Goal: Check status: Check status

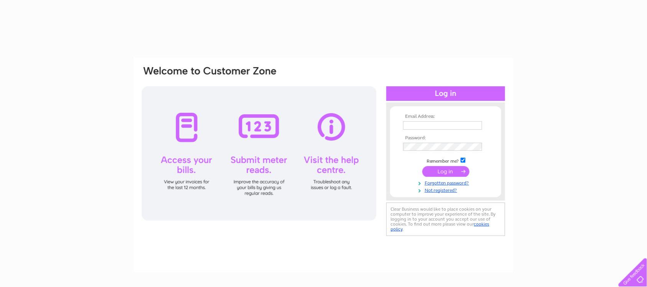
type input "[EMAIL_ADDRESS][DOMAIN_NAME]"
drag, startPoint x: 0, startPoint y: 0, endPoint x: 435, endPoint y: 169, distance: 466.8
click at [435, 169] on input "submit" at bounding box center [446, 171] width 47 height 11
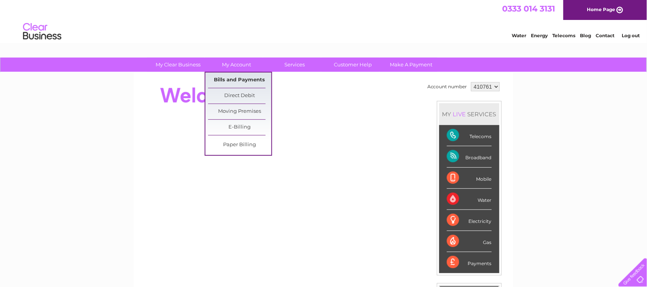
click at [238, 77] on link "Bills and Payments" at bounding box center [239, 79] width 63 height 15
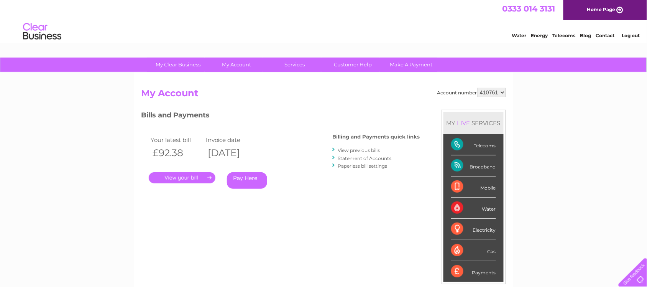
click at [194, 175] on link "." at bounding box center [182, 177] width 67 height 11
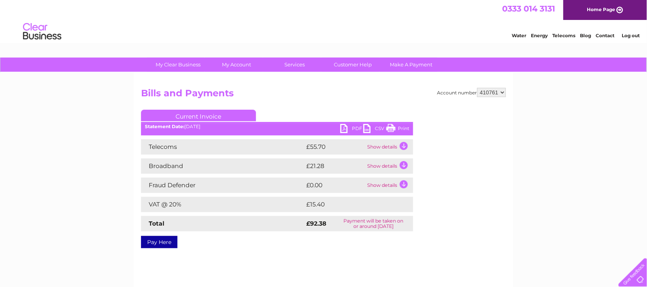
click at [404, 144] on td "Show details" at bounding box center [389, 146] width 48 height 15
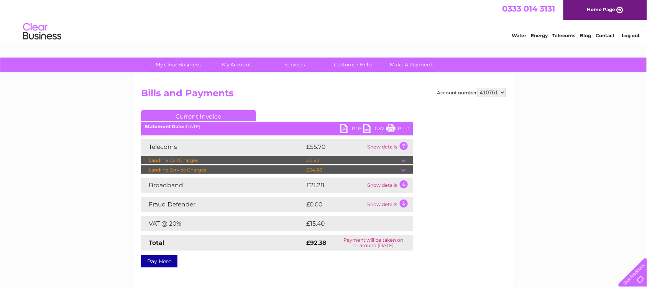
click at [405, 169] on td at bounding box center [407, 169] width 12 height 9
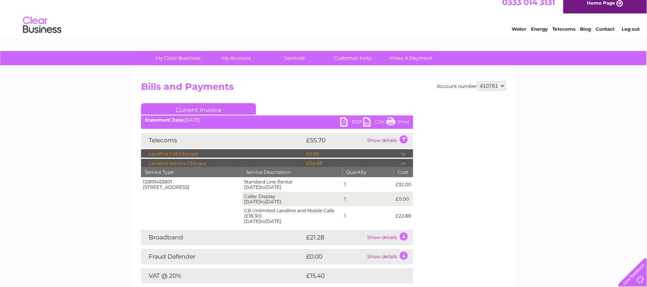
scroll to position [4, 0]
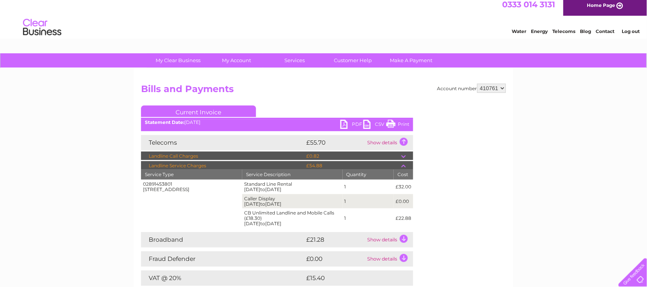
click at [633, 153] on div "My Clear Business Login Details My Details My Preferences Link Account My Accou…" at bounding box center [323, 255] width 647 height 404
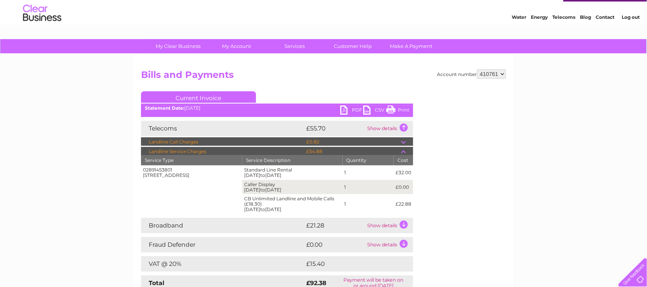
click at [343, 110] on link "PDF" at bounding box center [352, 110] width 23 height 11
